Goal: Find contact information: Find contact information

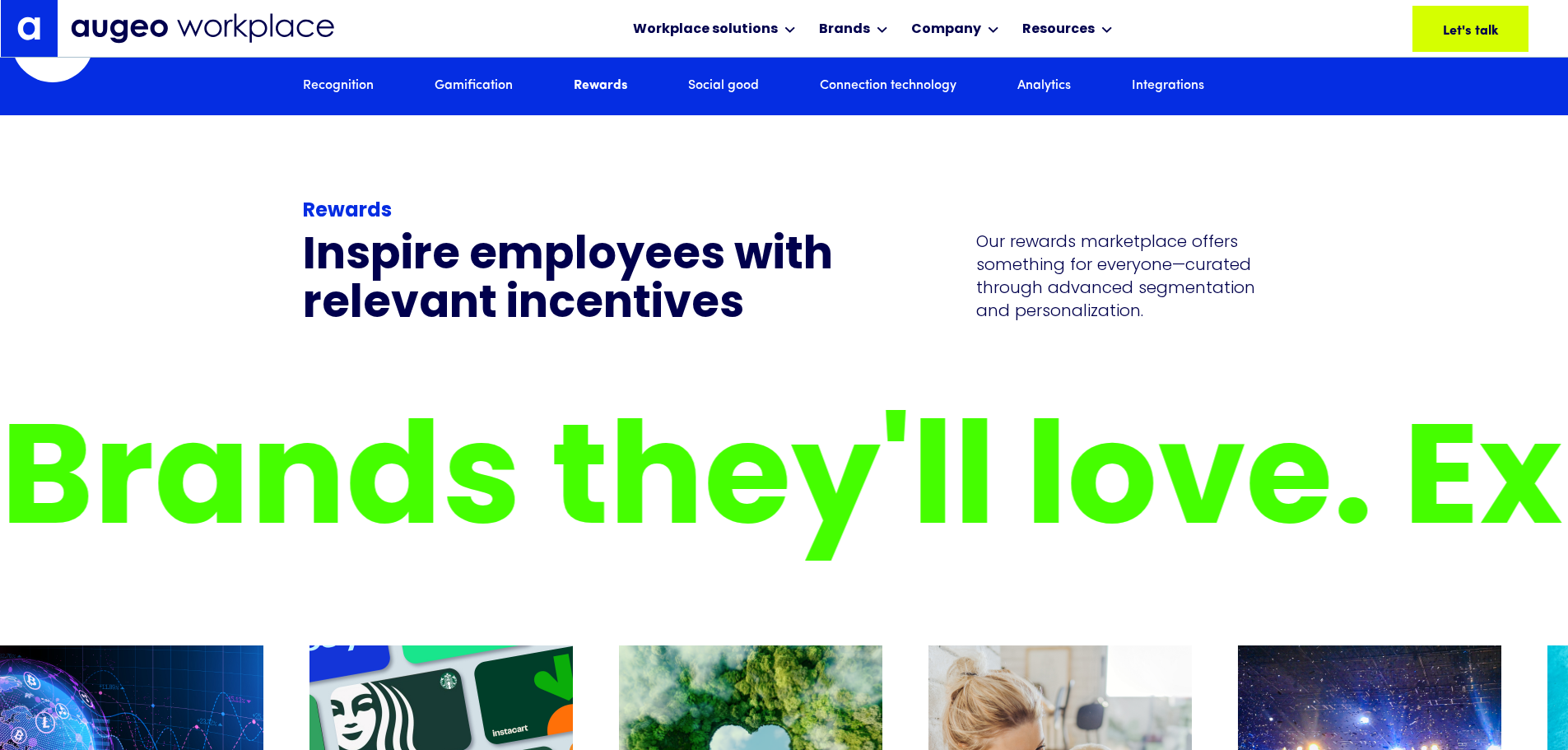
scroll to position [4890, 0]
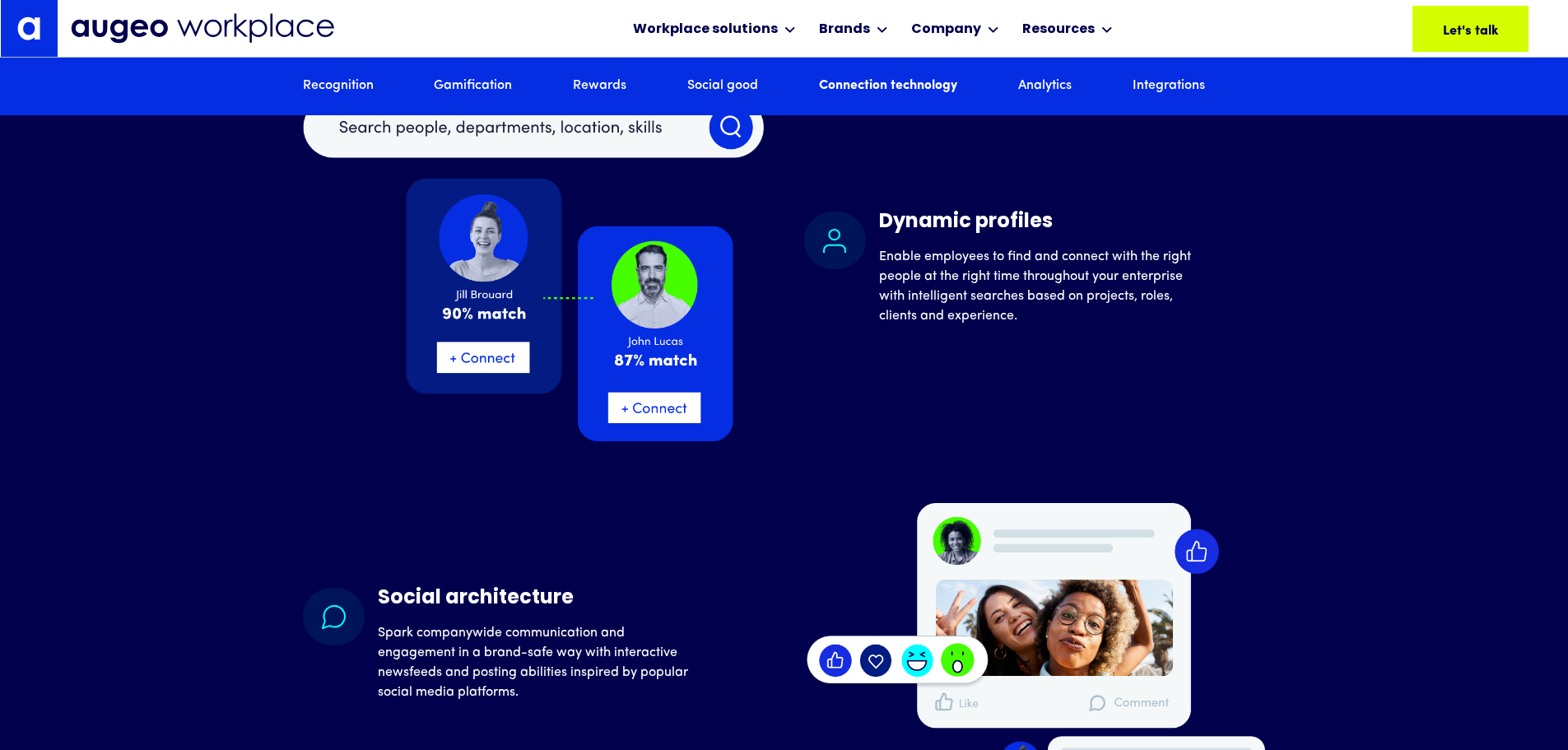
click at [312, 468] on div "Networking groups Provide dedicated digital spaces, employee resource groups an…" at bounding box center [784, 491] width 963 height 1323
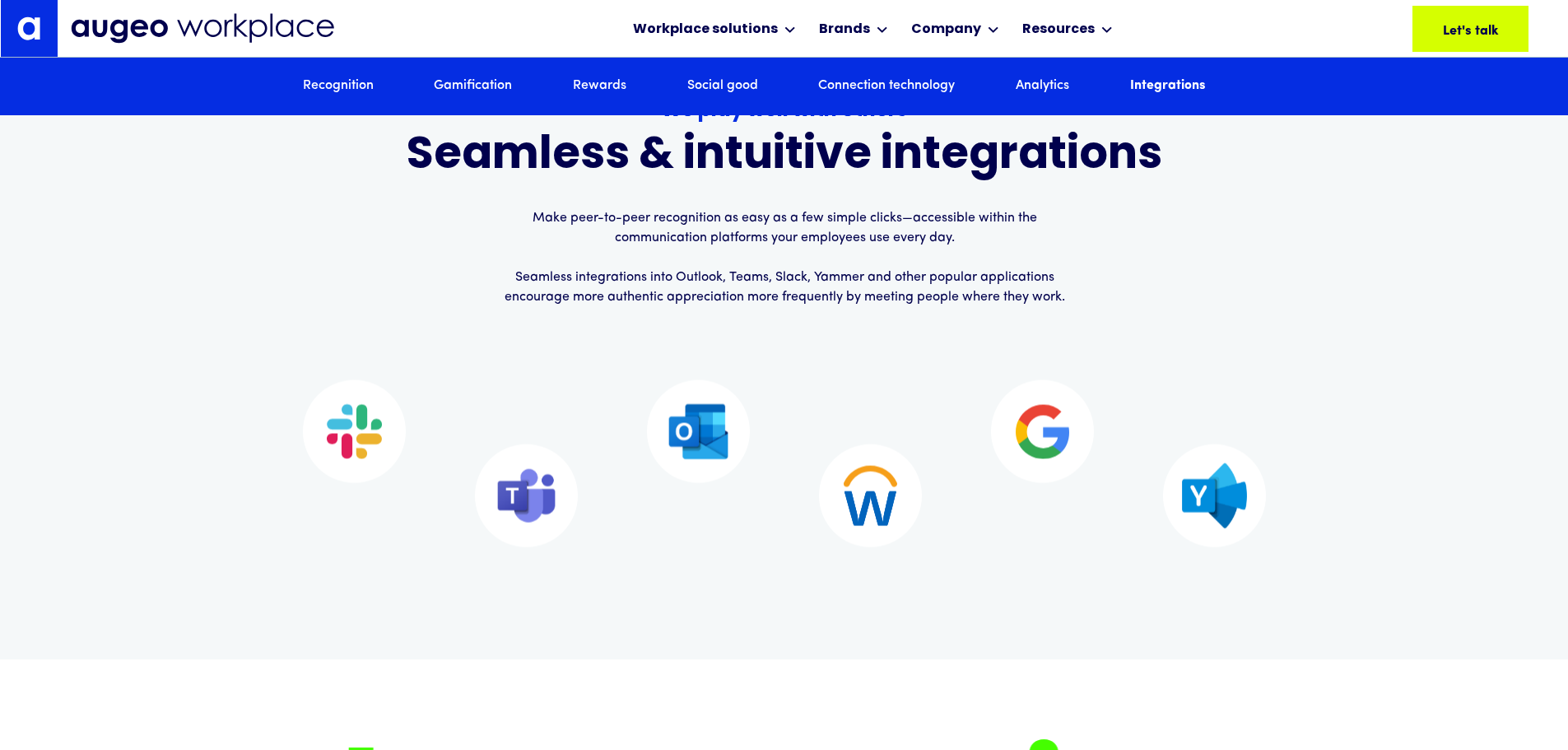
drag, startPoint x: 515, startPoint y: 92, endPoint x: 505, endPoint y: 92, distance: 10.0
click at [515, 92] on div "Recognition Gamification Rewards Social good Connection technology Analytics In…" at bounding box center [784, 86] width 963 height 57
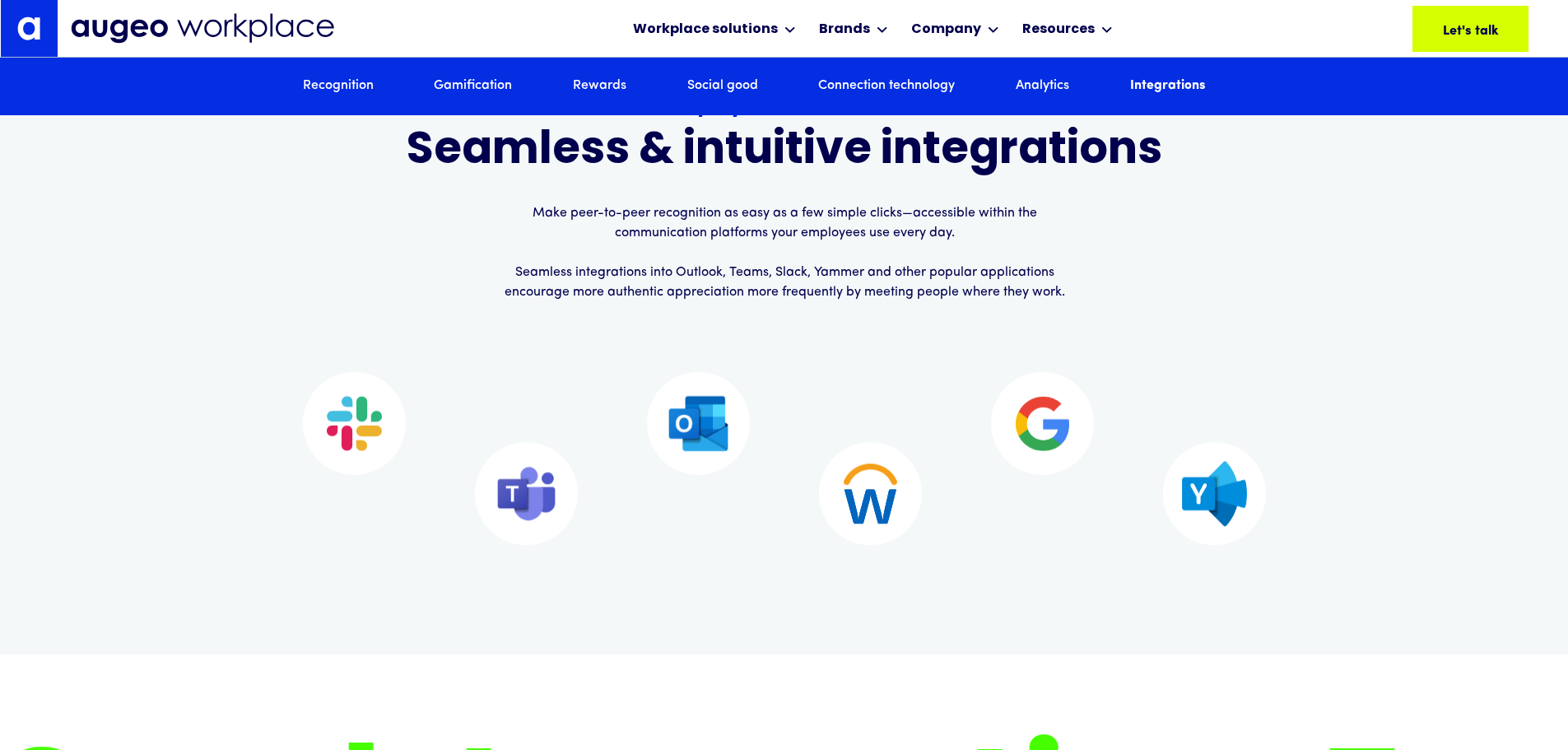
click at [488, 91] on link "Gamification" at bounding box center [472, 86] width 78 height 18
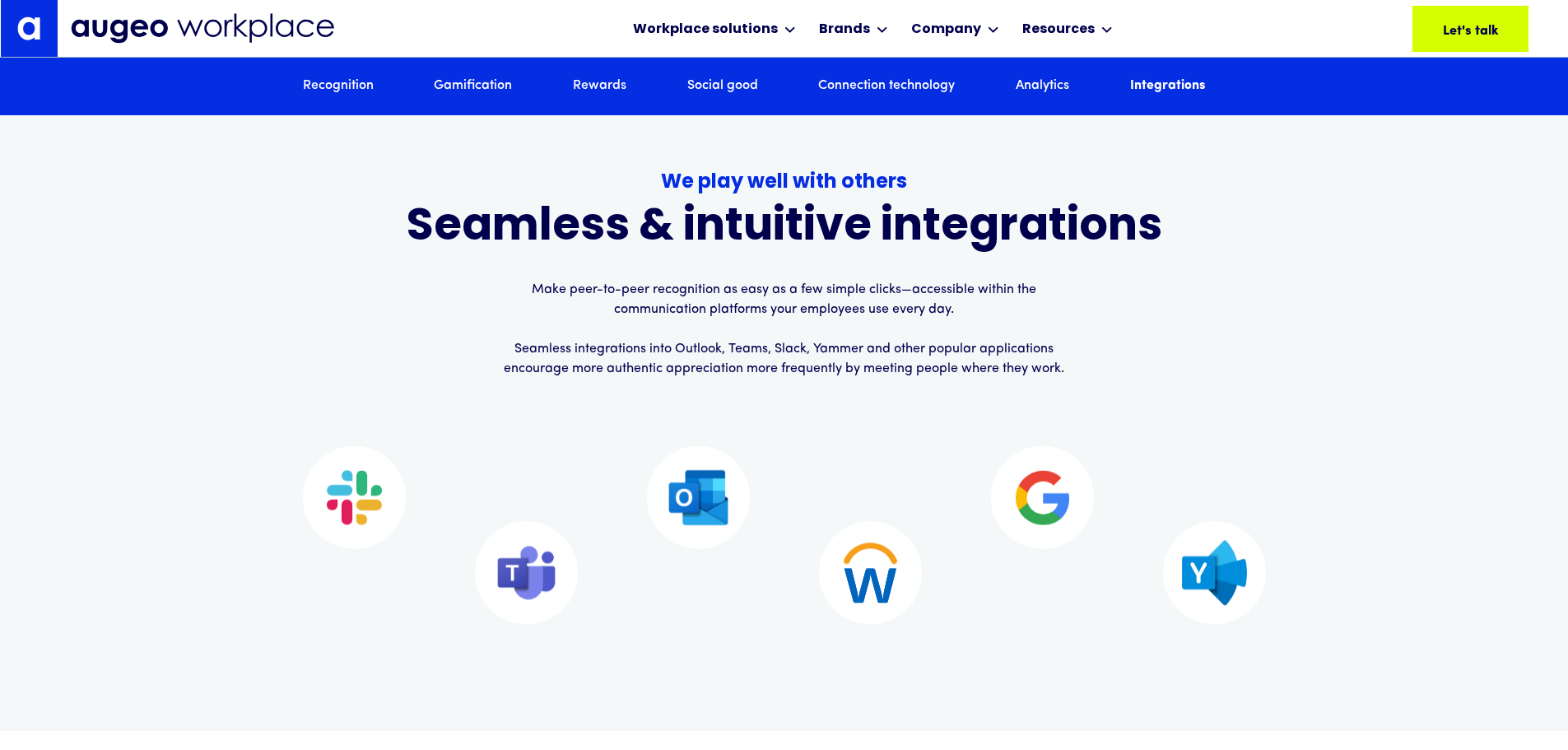
scroll to position [10197, 0]
click at [368, 74] on div "Recognition Gamification Rewards Social good Connection technology Analytics In…" at bounding box center [784, 86] width 963 height 57
click at [359, 80] on link "Recognition" at bounding box center [338, 86] width 71 height 18
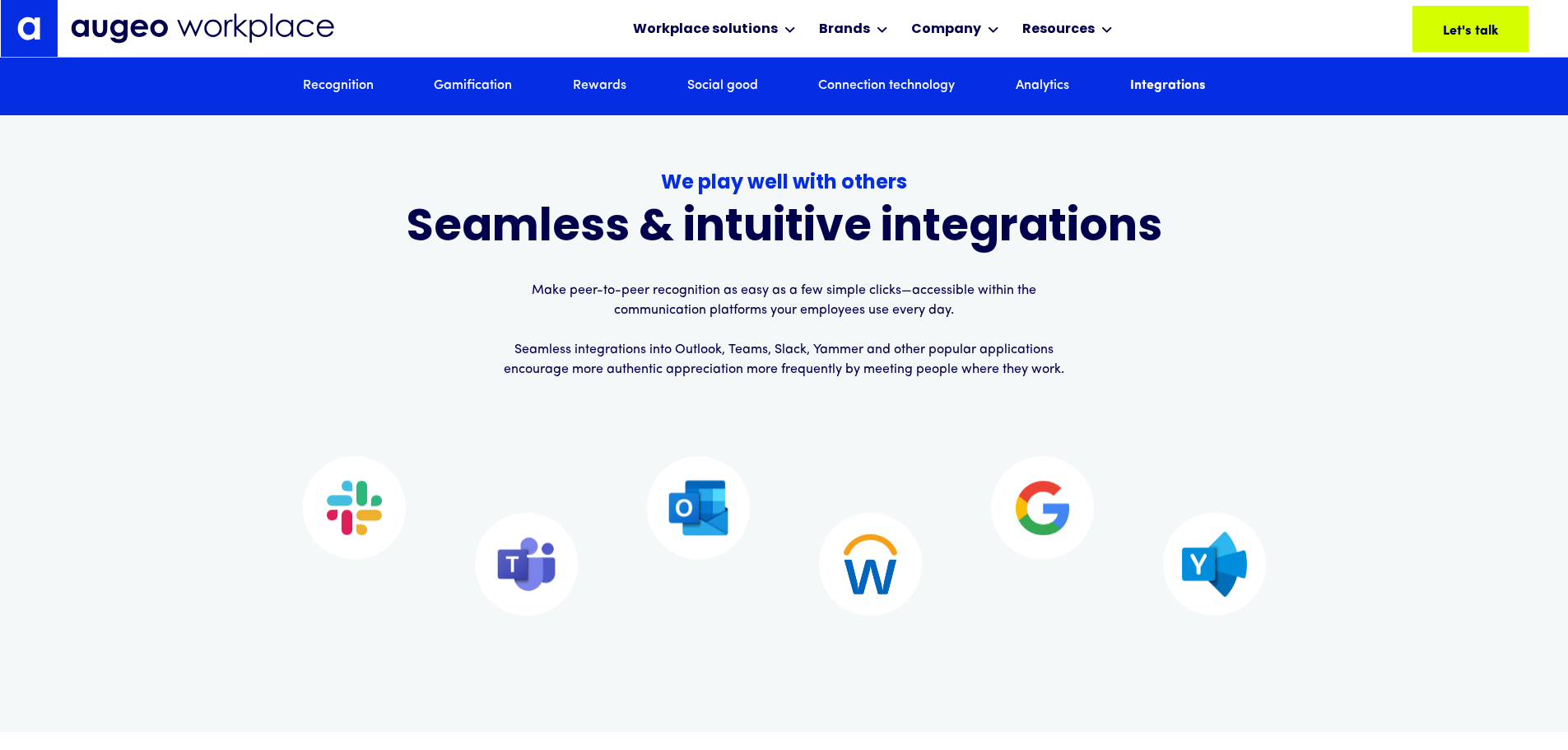
drag, startPoint x: 448, startPoint y: 82, endPoint x: 457, endPoint y: 82, distance: 9.0
click at [448, 82] on link "Gamification" at bounding box center [472, 86] width 78 height 18
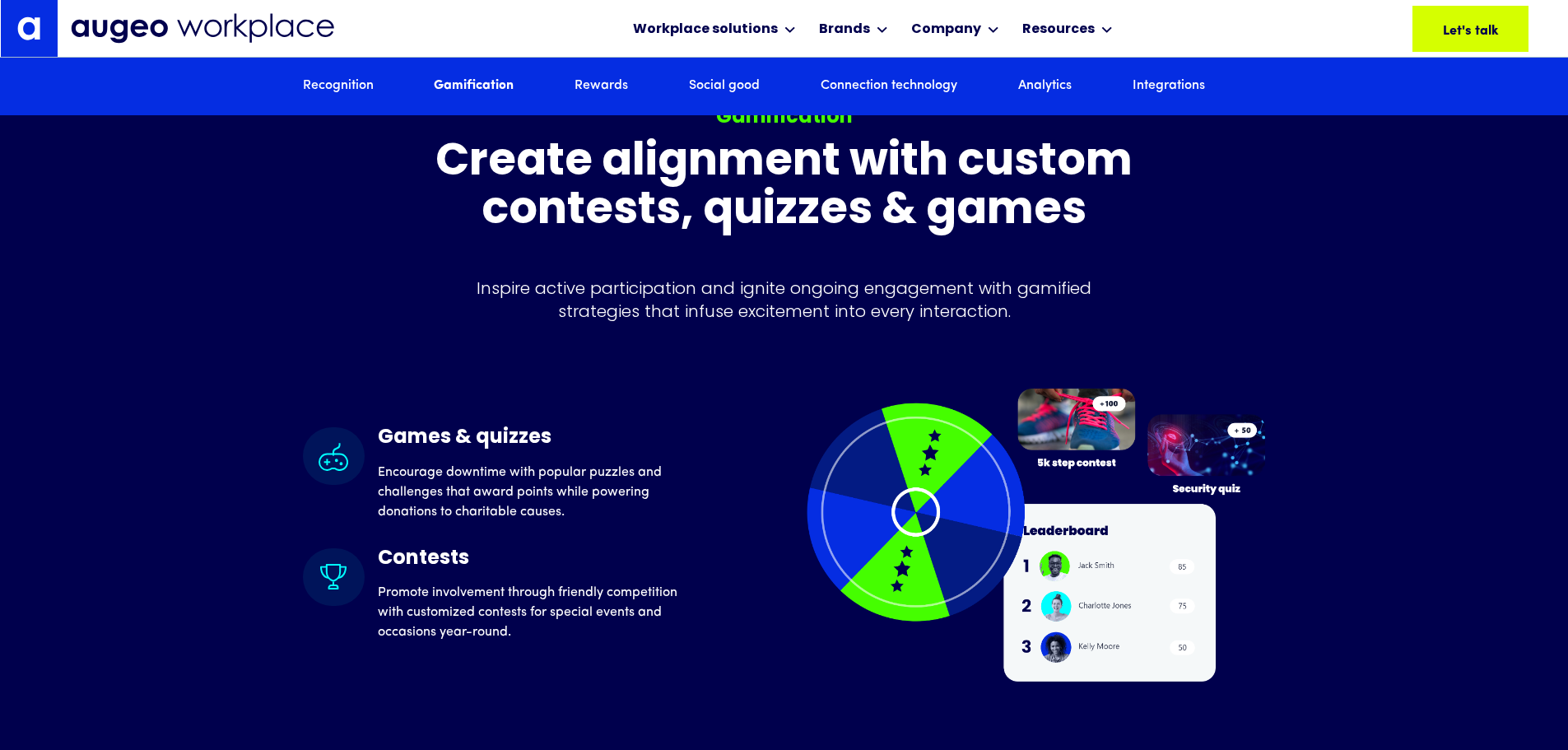
click at [706, 86] on link "Social good" at bounding box center [724, 86] width 71 height 18
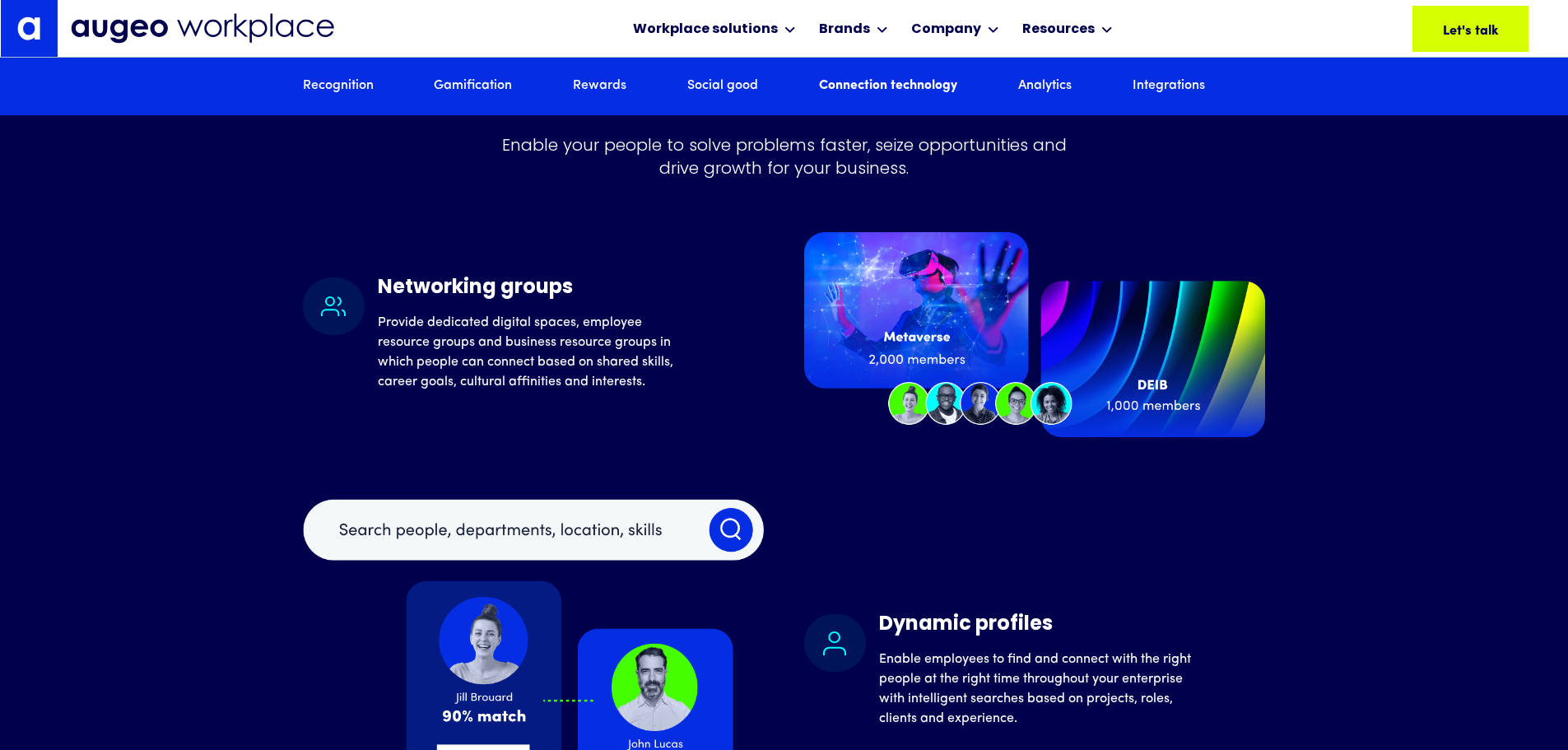
click at [1035, 91] on link "Analytics" at bounding box center [1045, 86] width 54 height 18
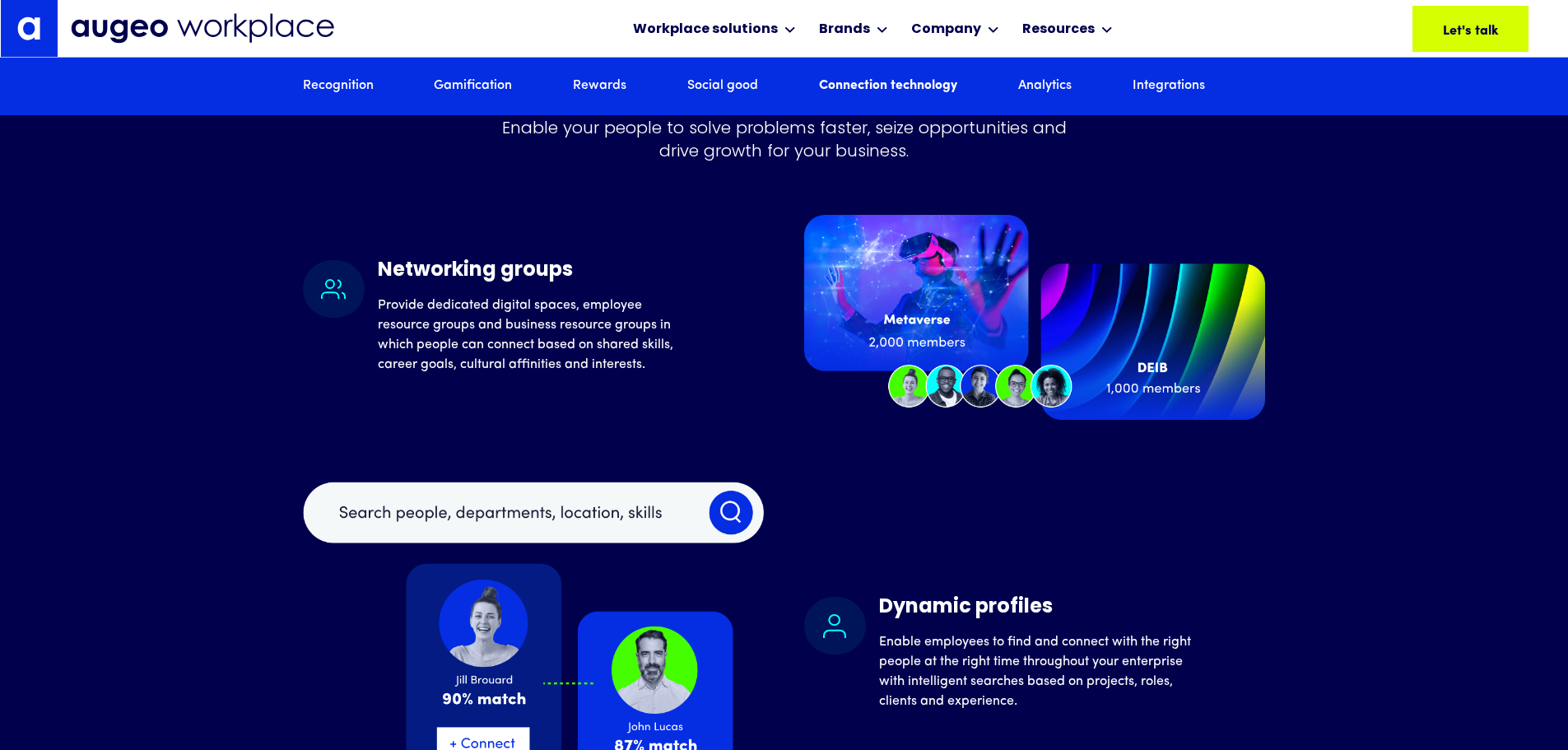
click at [1175, 97] on div "Recognition Gamification Rewards Social good Connection technology Analytics In…" at bounding box center [784, 86] width 963 height 57
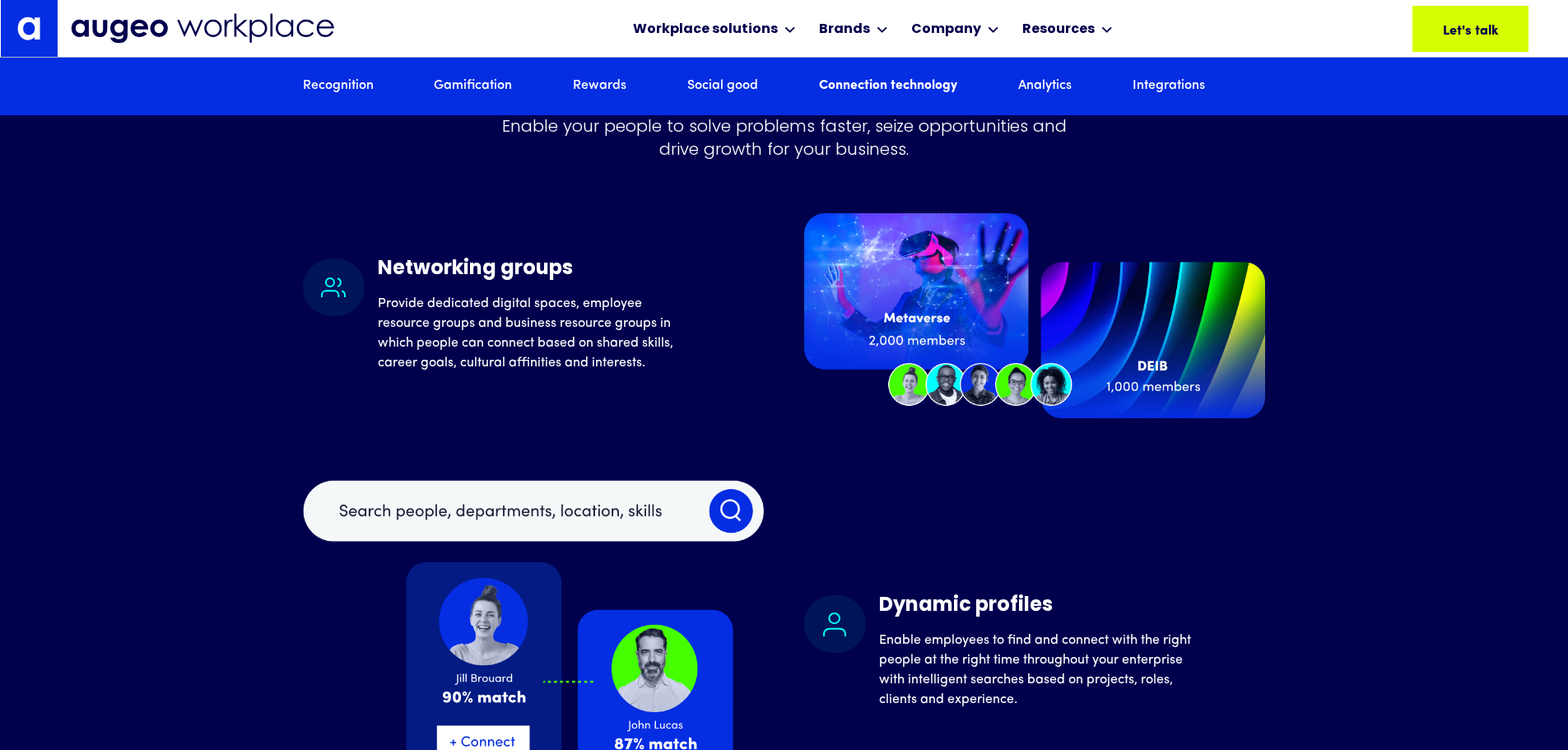
click at [1169, 87] on link "Integrations" at bounding box center [1169, 86] width 73 height 18
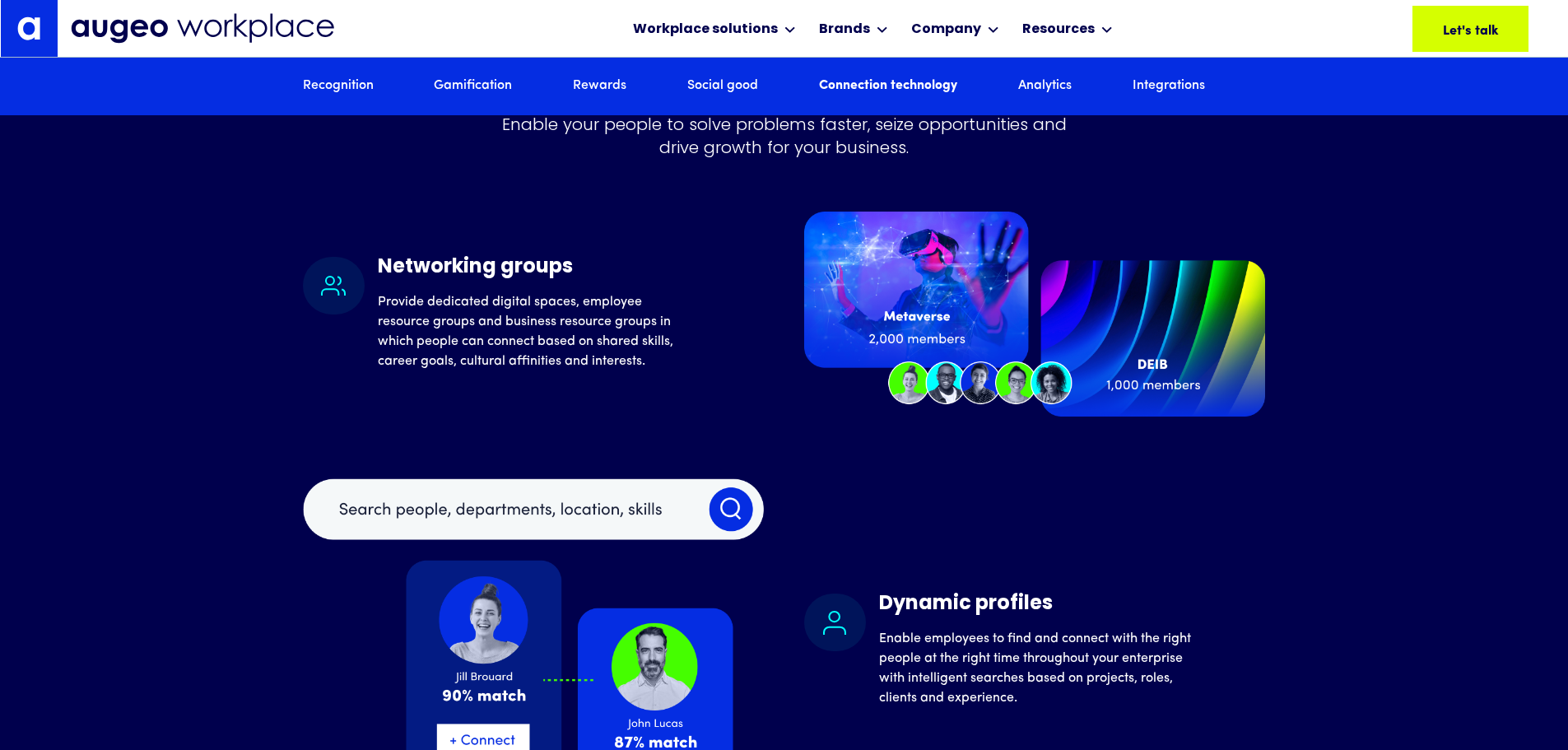
click at [1064, 90] on link "Analytics" at bounding box center [1045, 86] width 54 height 18
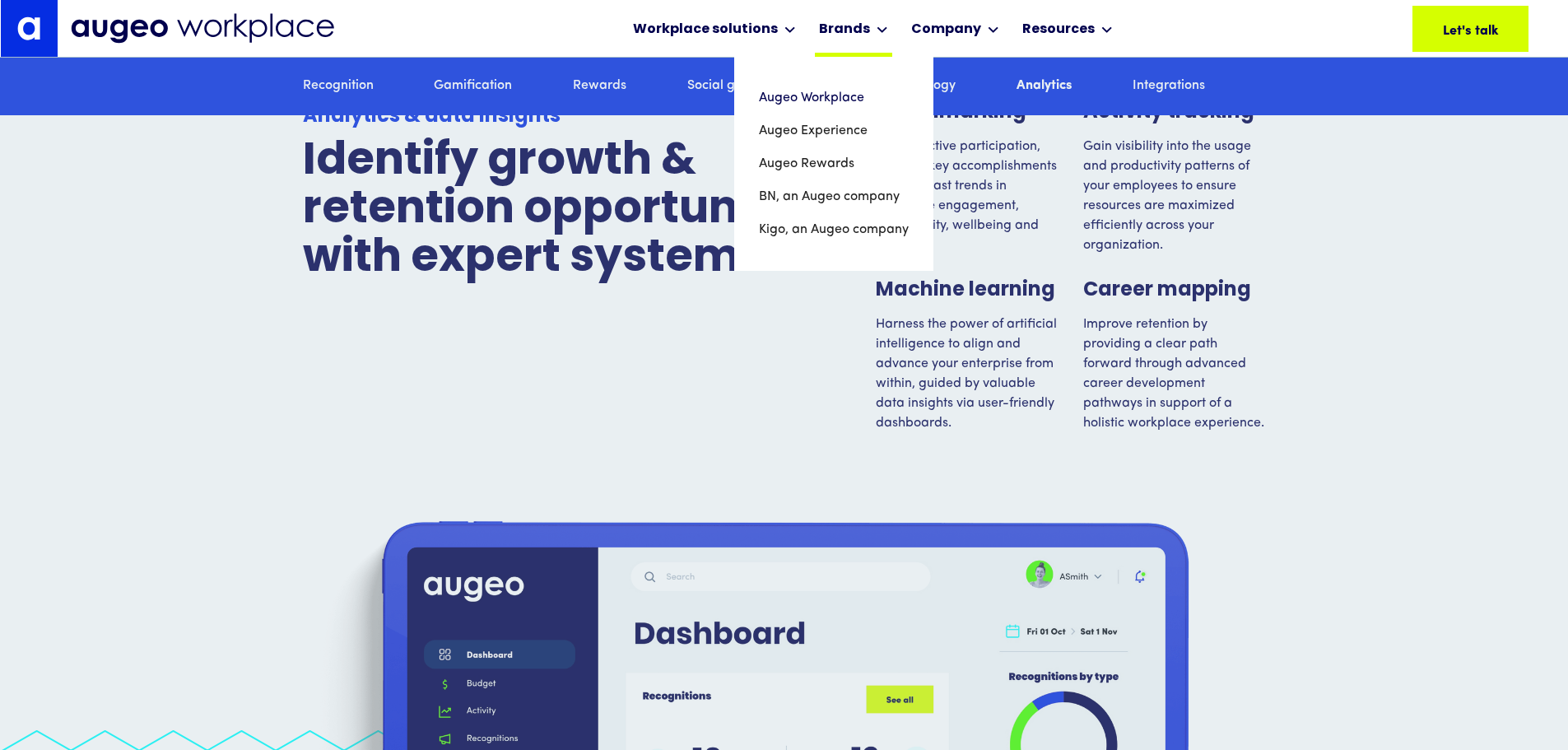
click at [877, 30] on icon at bounding box center [882, 29] width 12 height 6
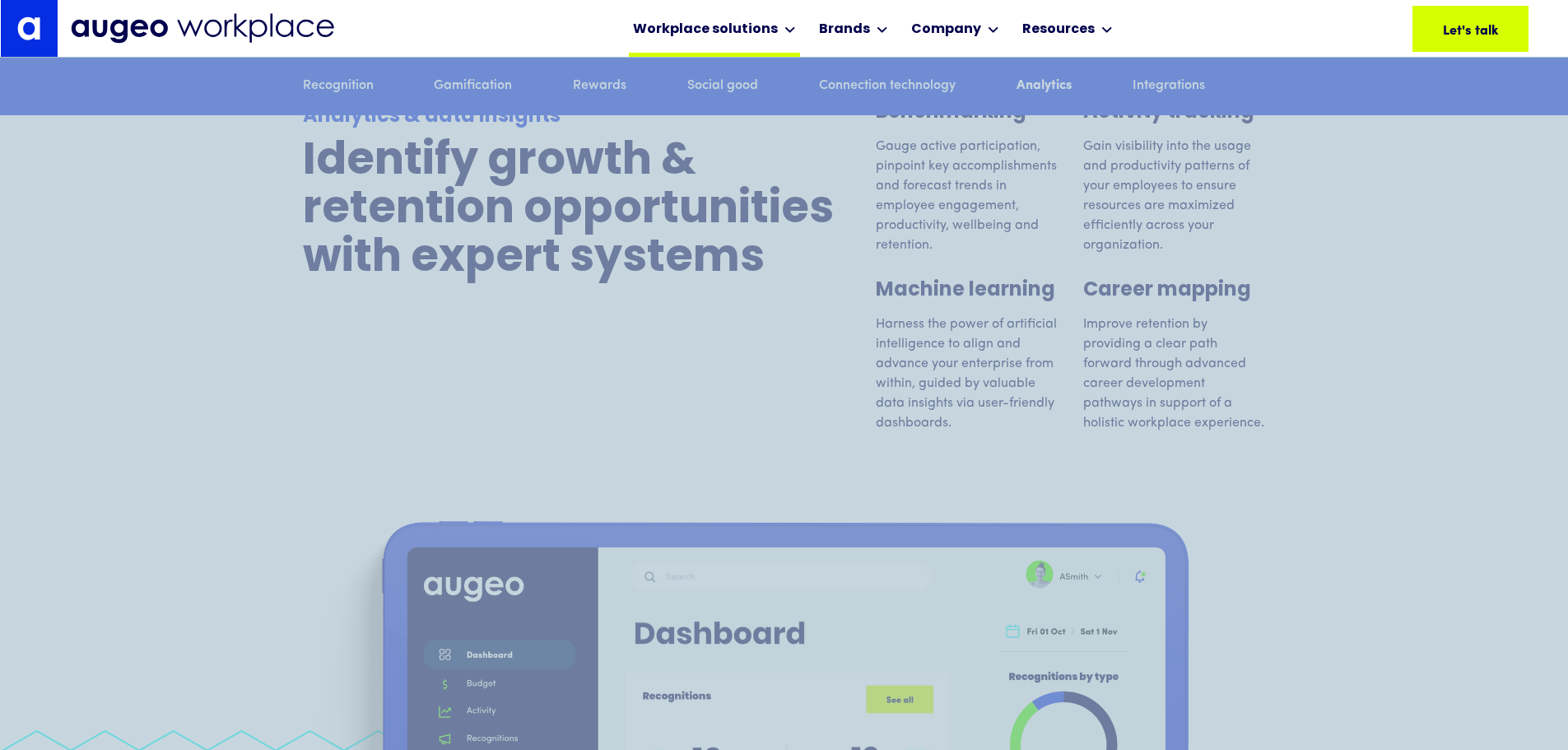
drag, startPoint x: 834, startPoint y: 17, endPoint x: 801, endPoint y: 26, distance: 34.2
click at [831, 19] on div "Brands" at bounding box center [853, 28] width 77 height 56
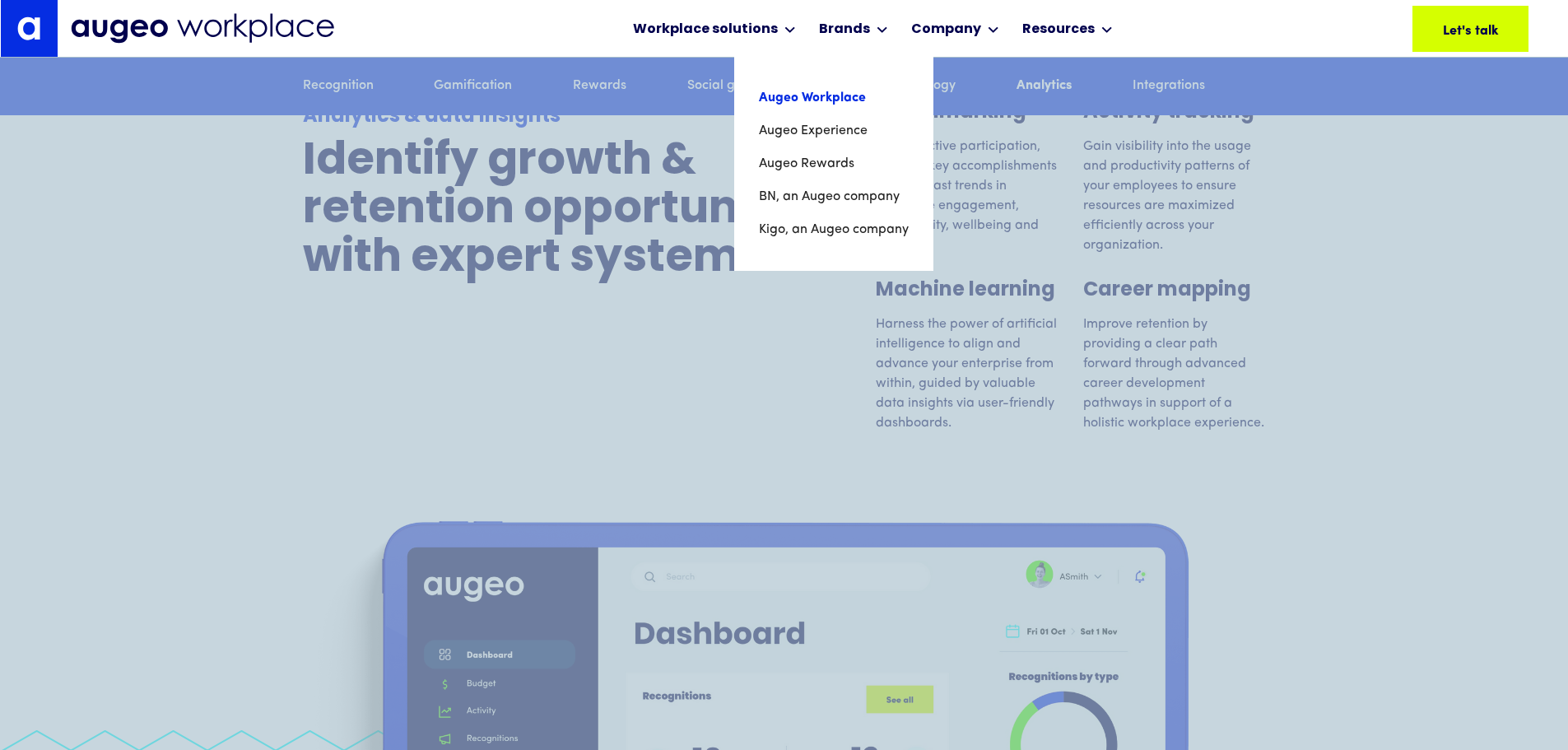
click at [815, 98] on link "Augeo Workplace" at bounding box center [834, 98] width 150 height 33
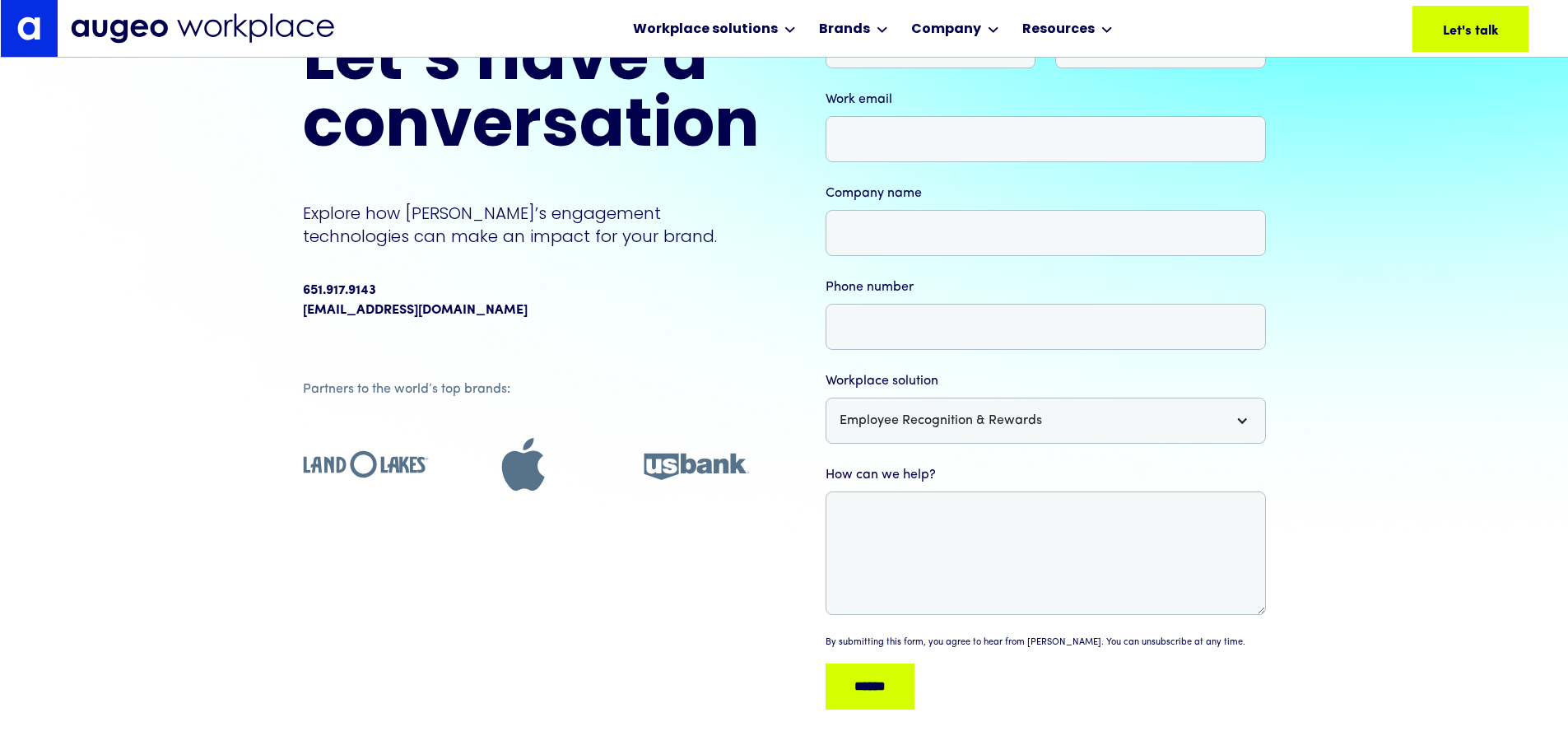
scroll to position [166, 0]
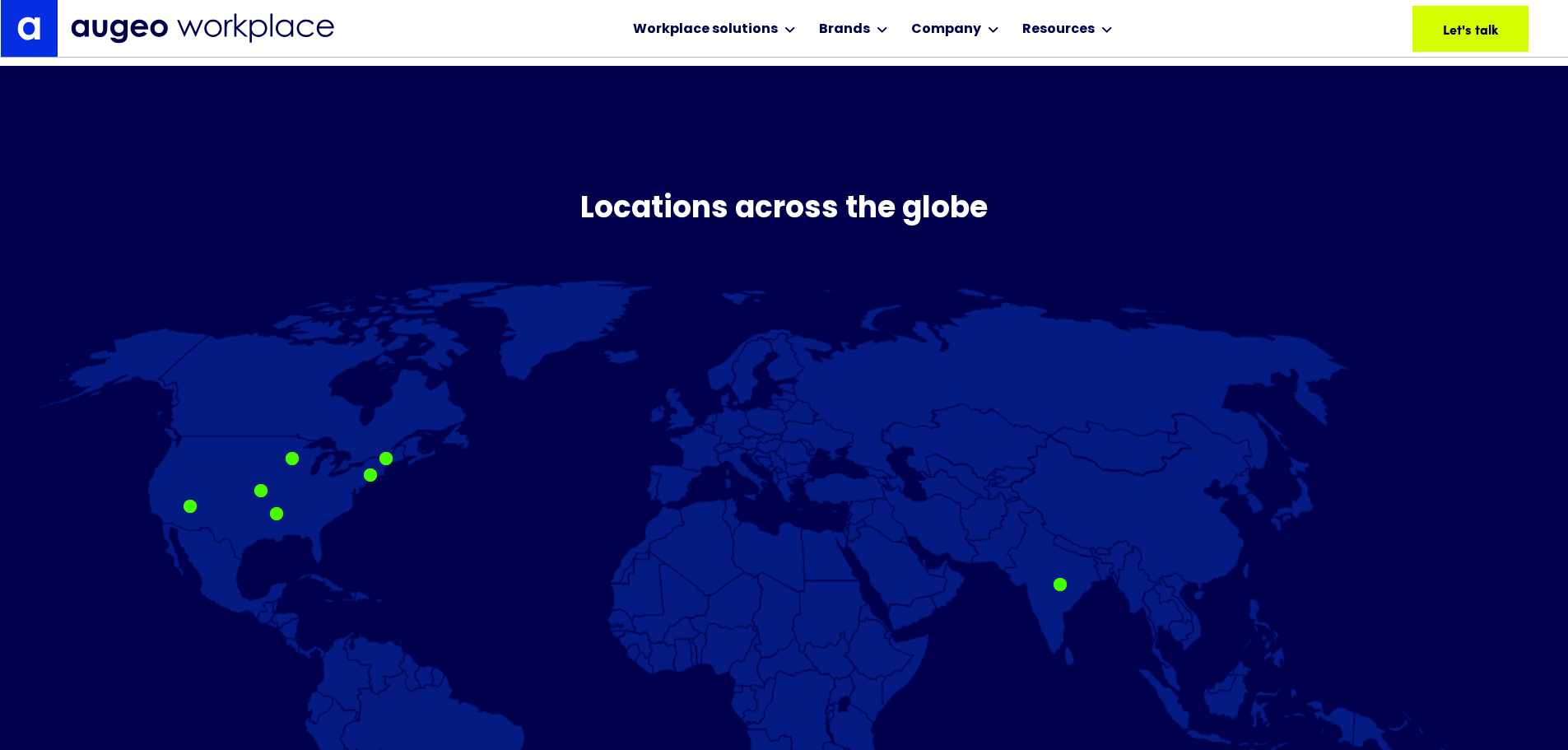
click at [1063, 571] on img at bounding box center [784, 636] width 1499 height 714
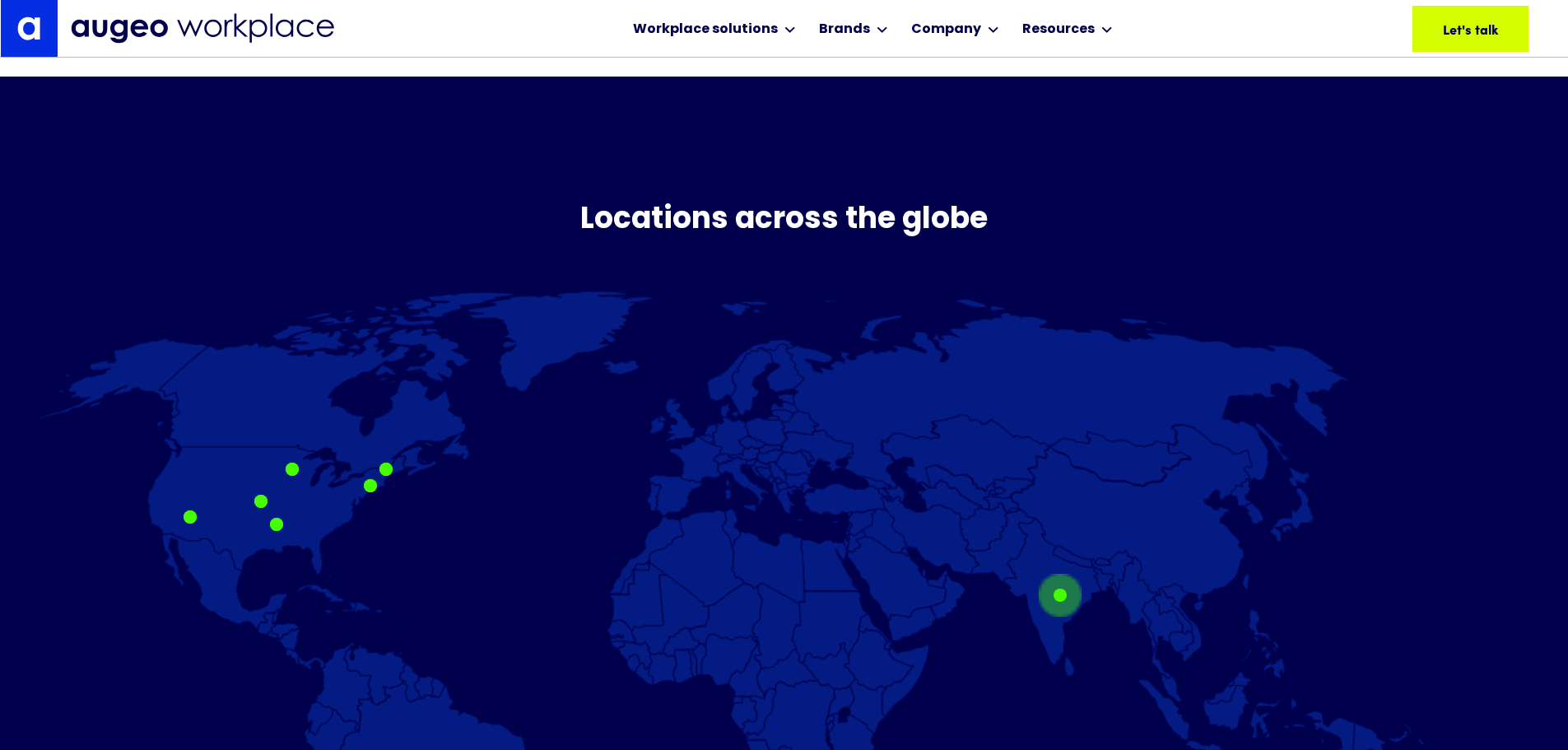
click at [1067, 601] on div at bounding box center [1060, 595] width 13 height 13
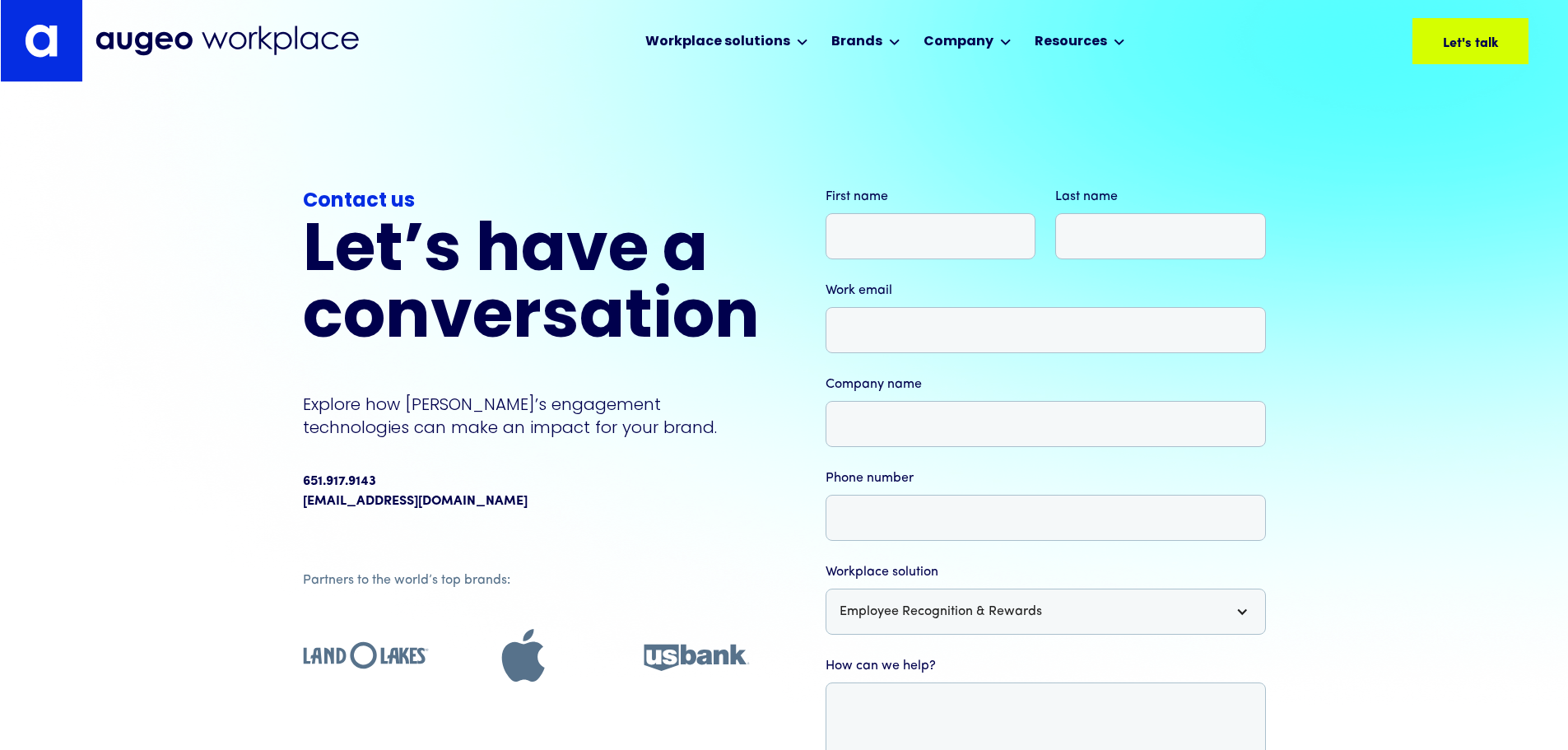
scroll to position [0, 0]
click at [466, 414] on p "Explore how [PERSON_NAME]’s engagement technologies can make an impact for your…" at bounding box center [532, 416] width 457 height 46
click at [102, 395] on div "**********" at bounding box center [784, 550] width 1568 height 935
click at [269, 445] on div "**********" at bounding box center [784, 550] width 1568 height 935
click at [419, 444] on div "Contact us Let’s have a conversation Explore how Augeo’s engagement technologie…" at bounding box center [532, 352] width 457 height 331
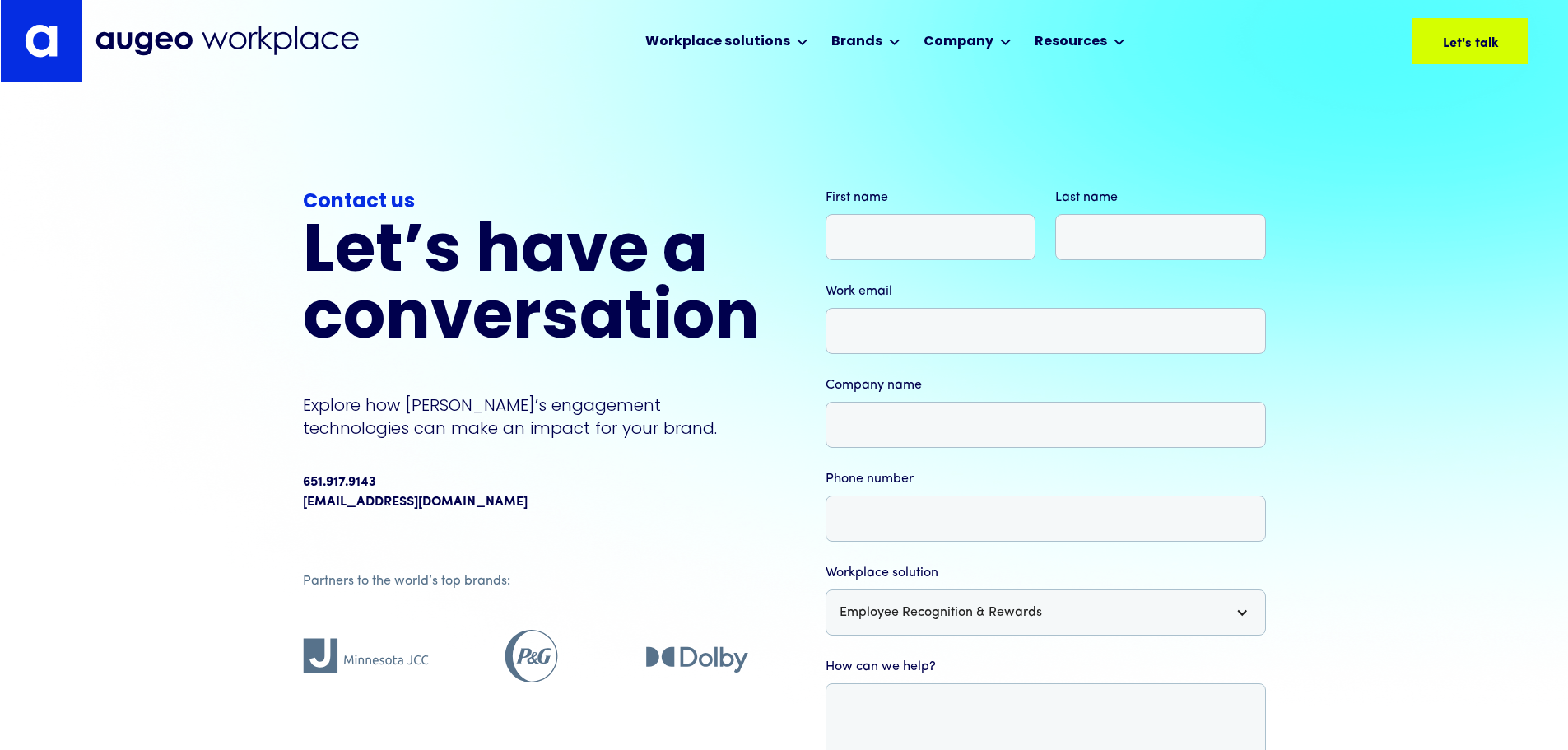
click at [419, 444] on div "Contact us Let’s have a conversation Explore how Augeo’s engagement technologie…" at bounding box center [532, 352] width 457 height 331
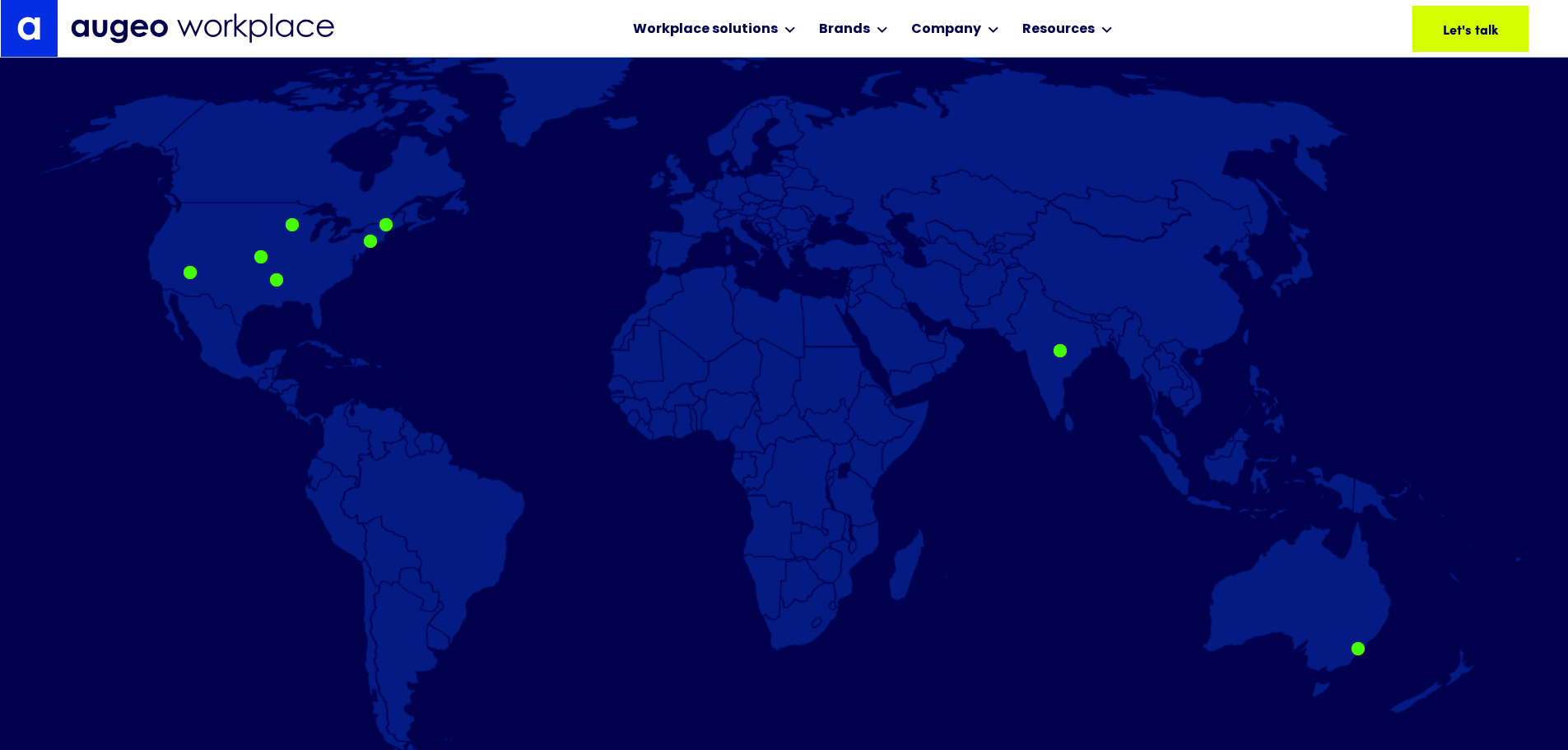
click at [1067, 357] on div at bounding box center [784, 432] width 1568 height 750
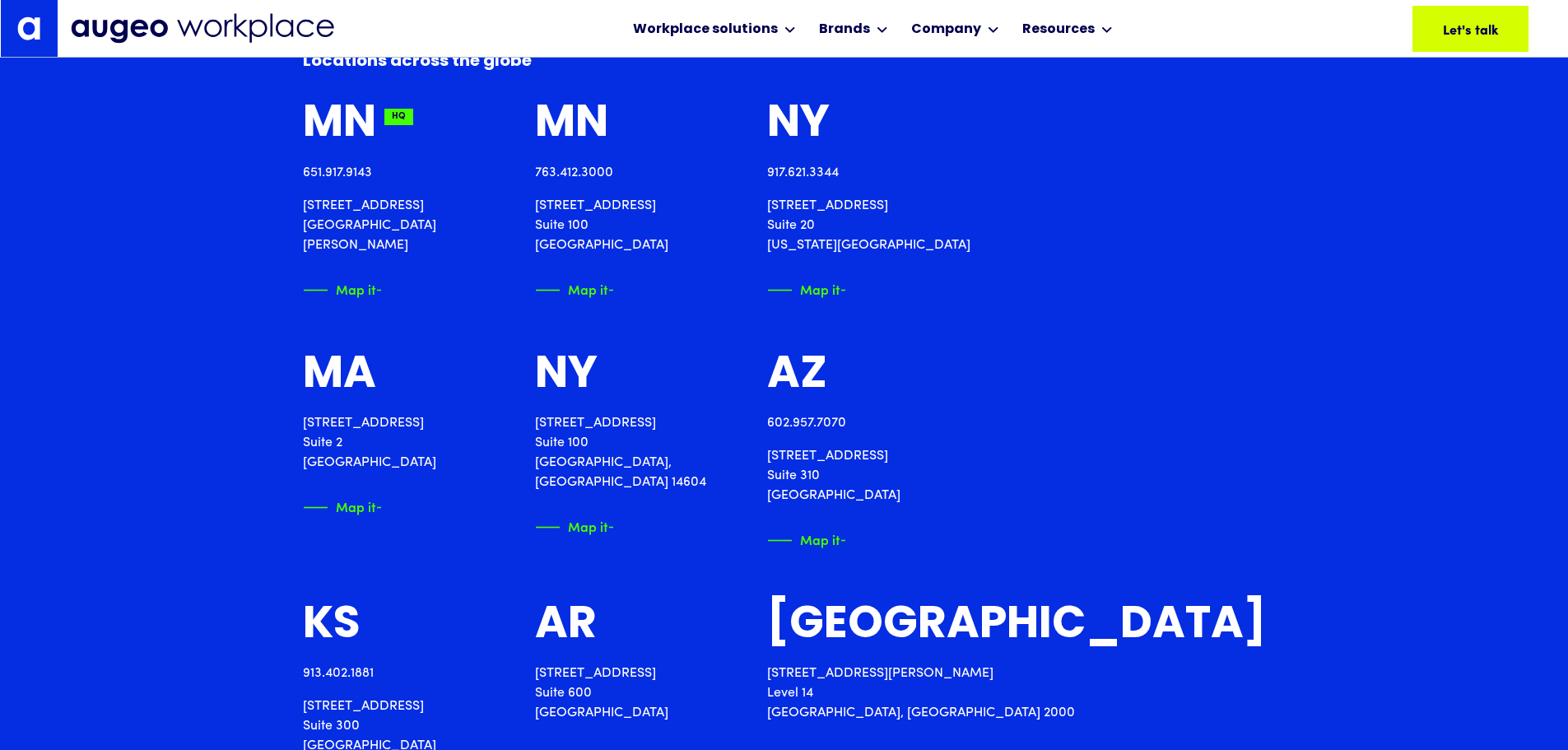
scroll to position [2093, 0]
